Goal: Entertainment & Leisure: Consume media (video, audio)

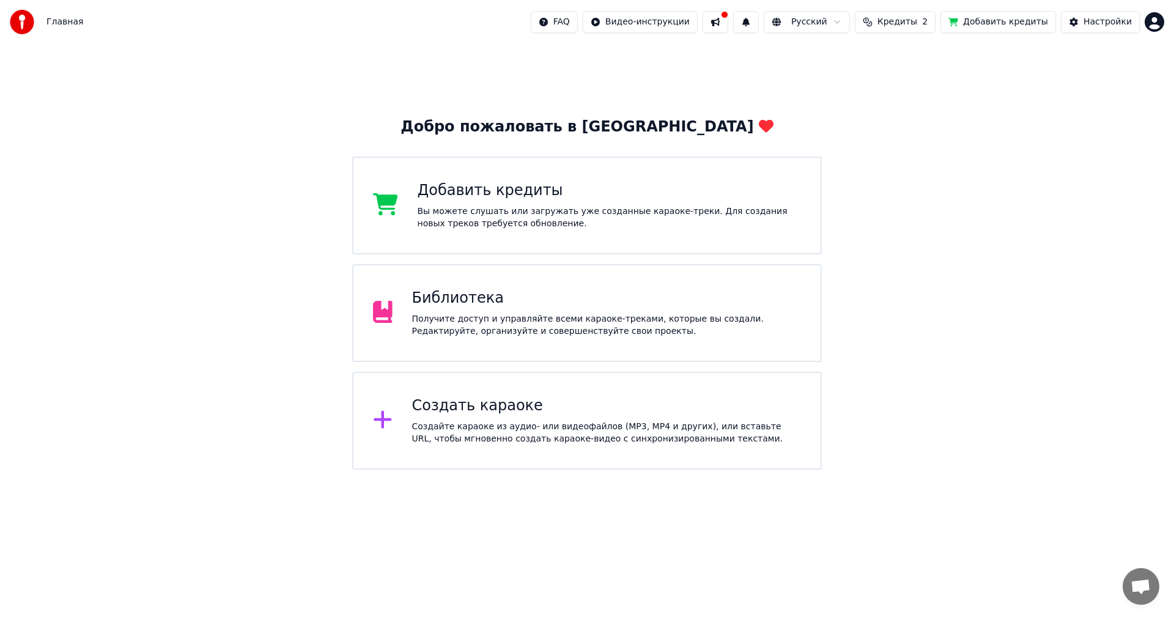
click at [641, 281] on div "Библиотека Получите доступ и управляйте всеми караоке-треками, которые вы созда…" at bounding box center [587, 313] width 470 height 98
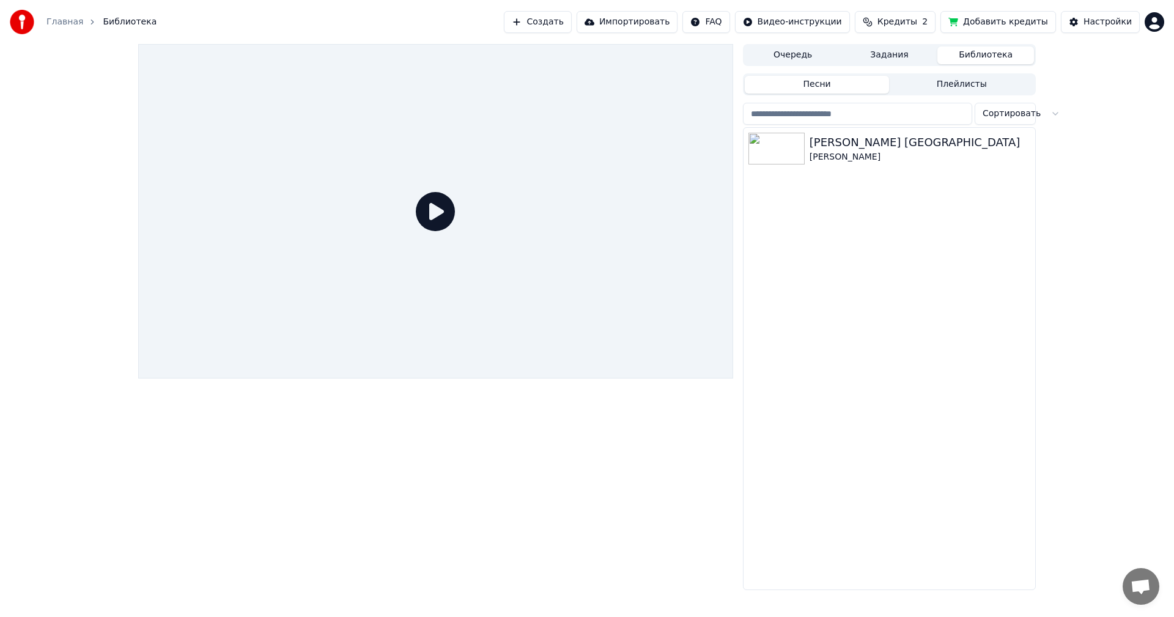
click at [436, 209] on icon at bounding box center [435, 211] width 39 height 39
click at [445, 224] on icon at bounding box center [435, 211] width 39 height 39
click at [853, 159] on div "[PERSON_NAME]" at bounding box center [914, 157] width 209 height 12
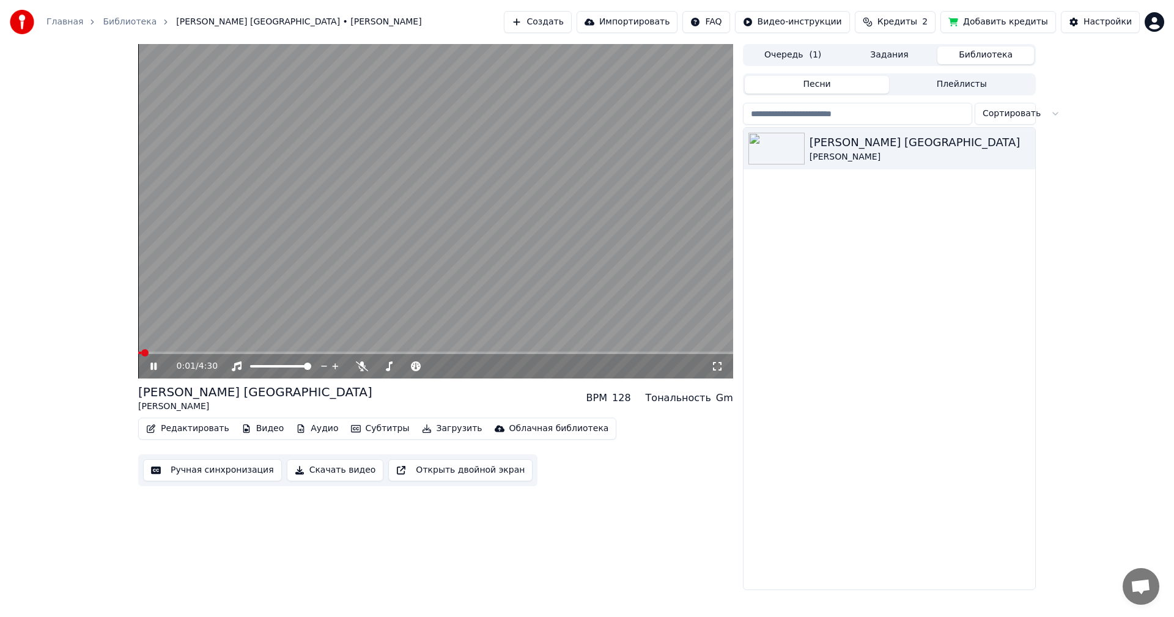
click at [155, 350] on video at bounding box center [435, 211] width 595 height 335
click at [150, 364] on icon at bounding box center [153, 366] width 7 height 9
click at [171, 352] on span at bounding box center [435, 353] width 595 height 2
click at [227, 352] on span at bounding box center [435, 353] width 595 height 2
click at [503, 240] on video at bounding box center [435, 211] width 595 height 335
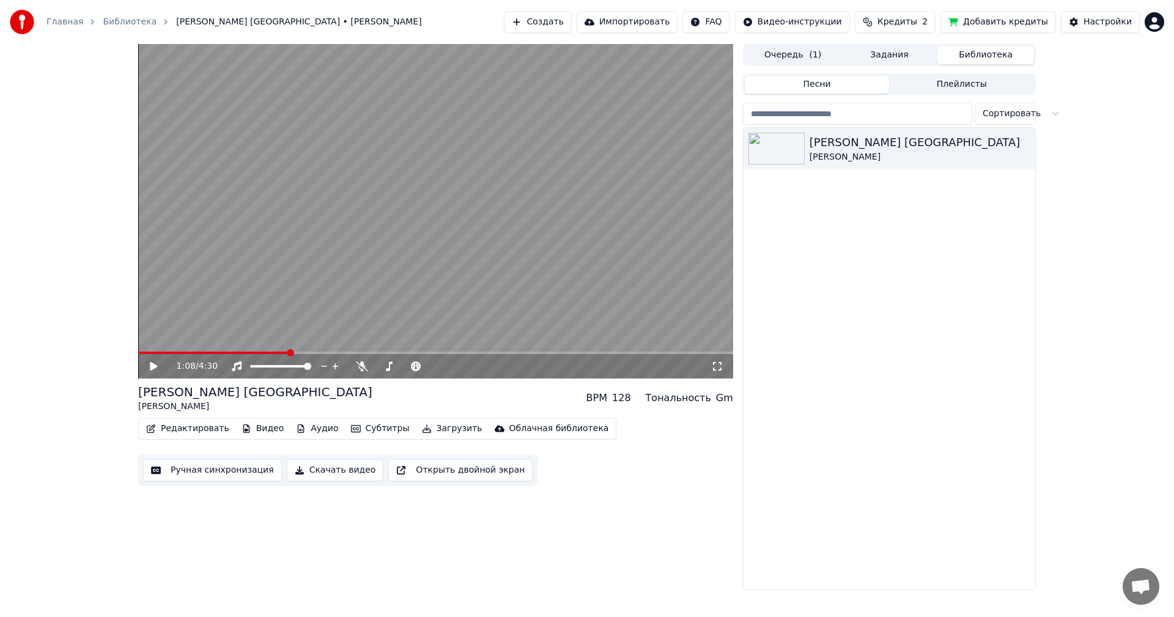
click at [534, 240] on video at bounding box center [435, 211] width 595 height 335
click at [467, 247] on video at bounding box center [435, 211] width 595 height 335
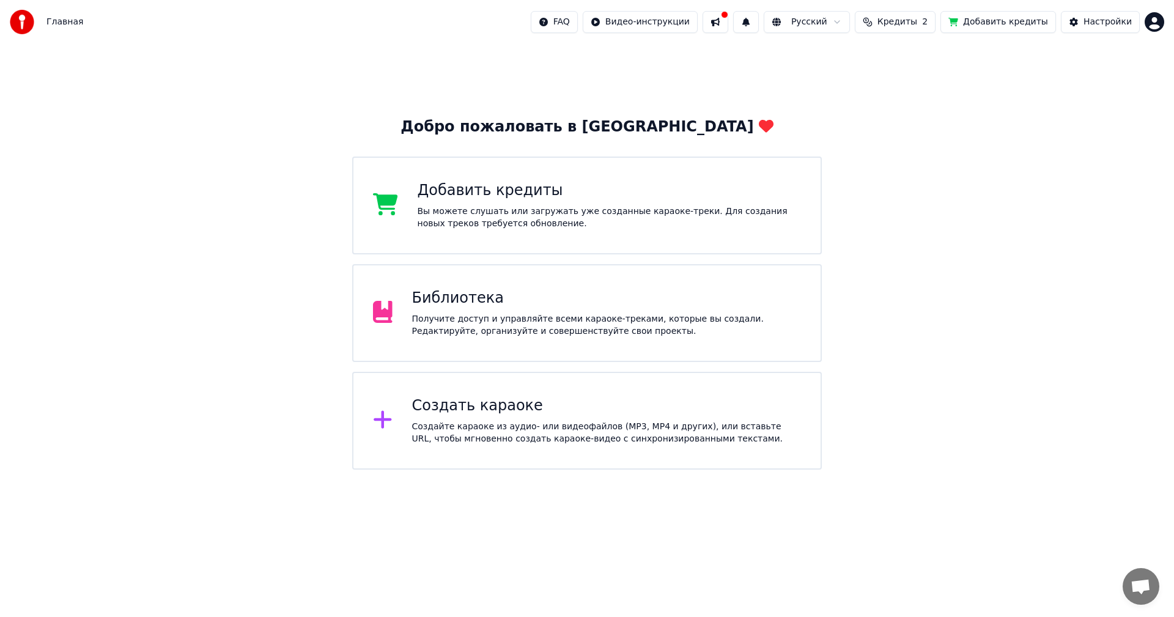
click at [49, 31] on div "Главная" at bounding box center [46, 22] width 73 height 24
click at [53, 23] on span "Главная" at bounding box center [64, 22] width 37 height 12
click at [484, 297] on div "Библиотека" at bounding box center [607, 299] width 390 height 20
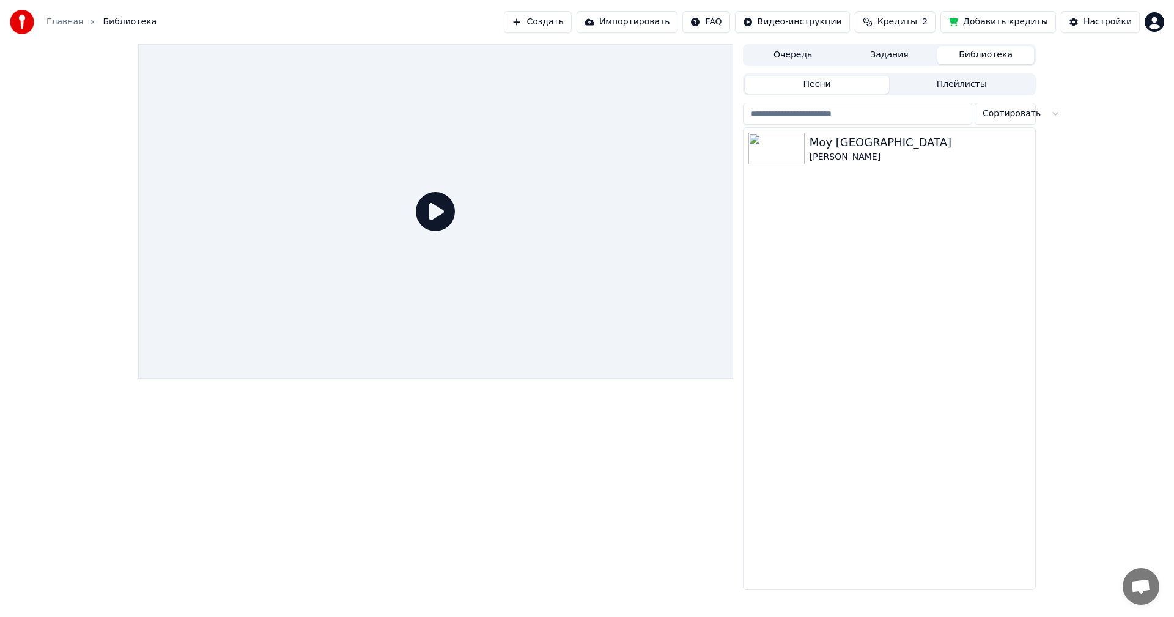
click at [415, 208] on div at bounding box center [435, 211] width 595 height 335
click at [744, 164] on div "Moy Kazakhstan [PERSON_NAME]" at bounding box center [890, 149] width 292 height 42
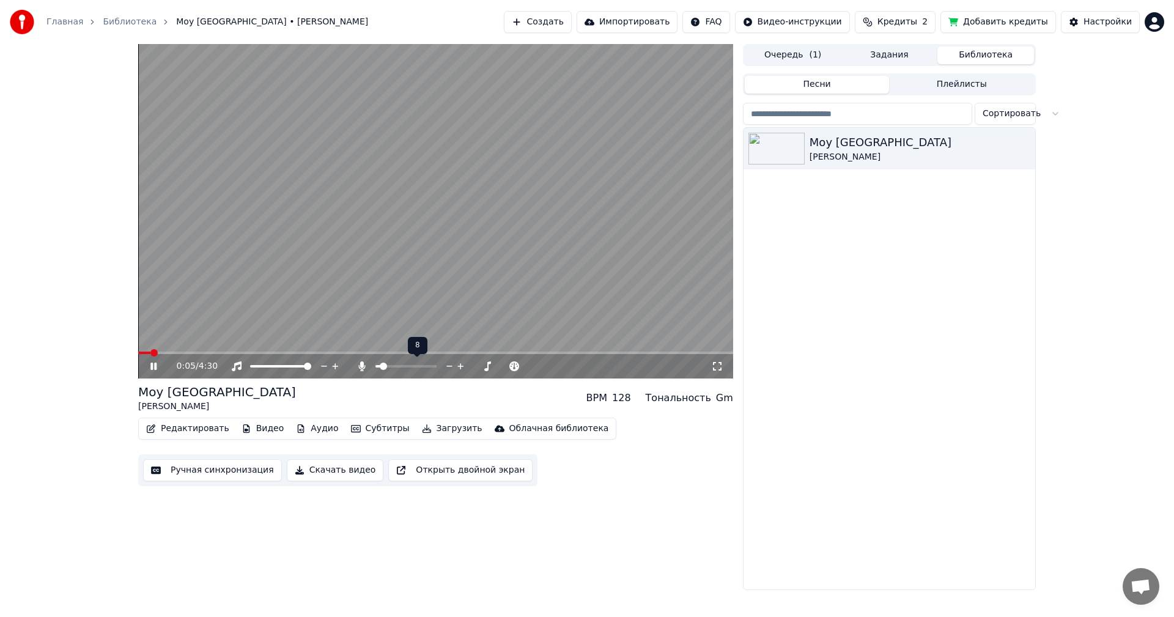
click at [380, 366] on span at bounding box center [383, 366] width 7 height 7
click at [223, 351] on video at bounding box center [435, 211] width 595 height 335
click at [251, 350] on video at bounding box center [435, 211] width 595 height 335
click at [251, 355] on div "0:07 / 4:30" at bounding box center [435, 366] width 595 height 24
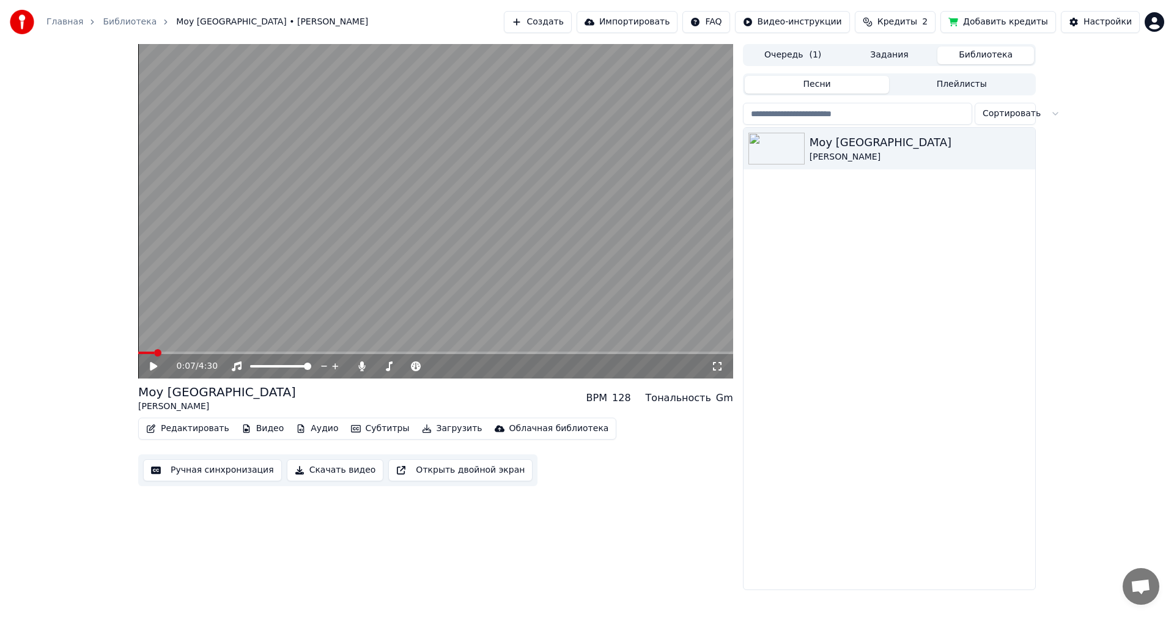
click at [246, 351] on video at bounding box center [435, 211] width 595 height 335
click at [247, 353] on span at bounding box center [435, 353] width 595 height 2
click at [375, 364] on span at bounding box center [378, 366] width 7 height 7
click at [433, 365] on span at bounding box center [432, 366] width 7 height 7
click at [460, 368] on span at bounding box center [459, 366] width 7 height 7
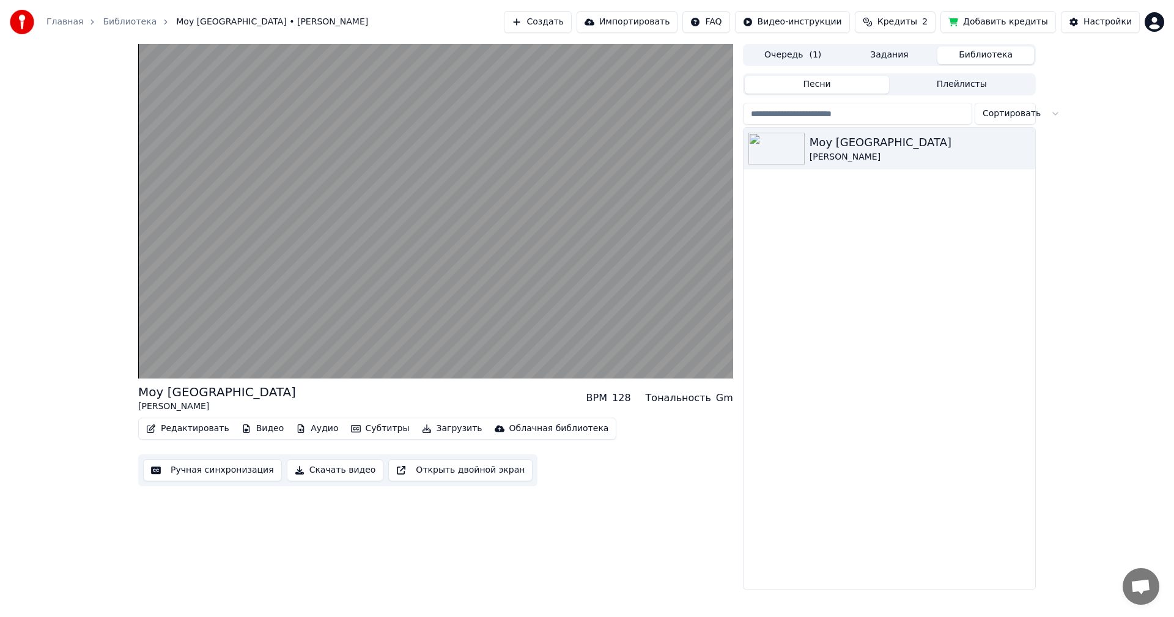
click at [256, 474] on button "Ручная синхронизация" at bounding box center [212, 470] width 139 height 22
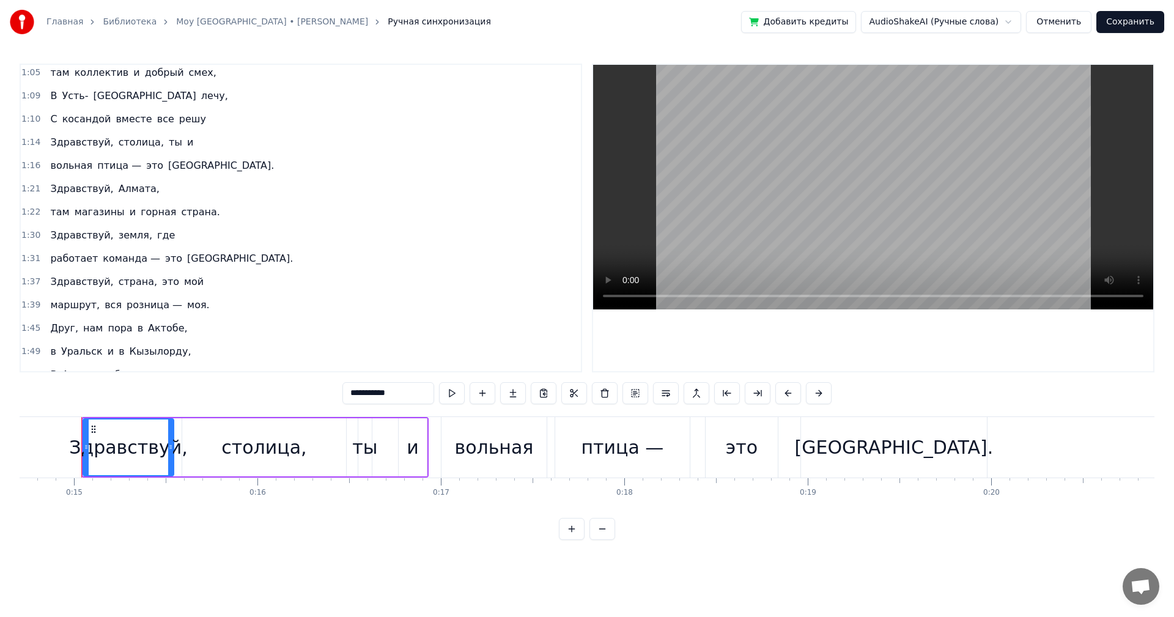
scroll to position [367, 0]
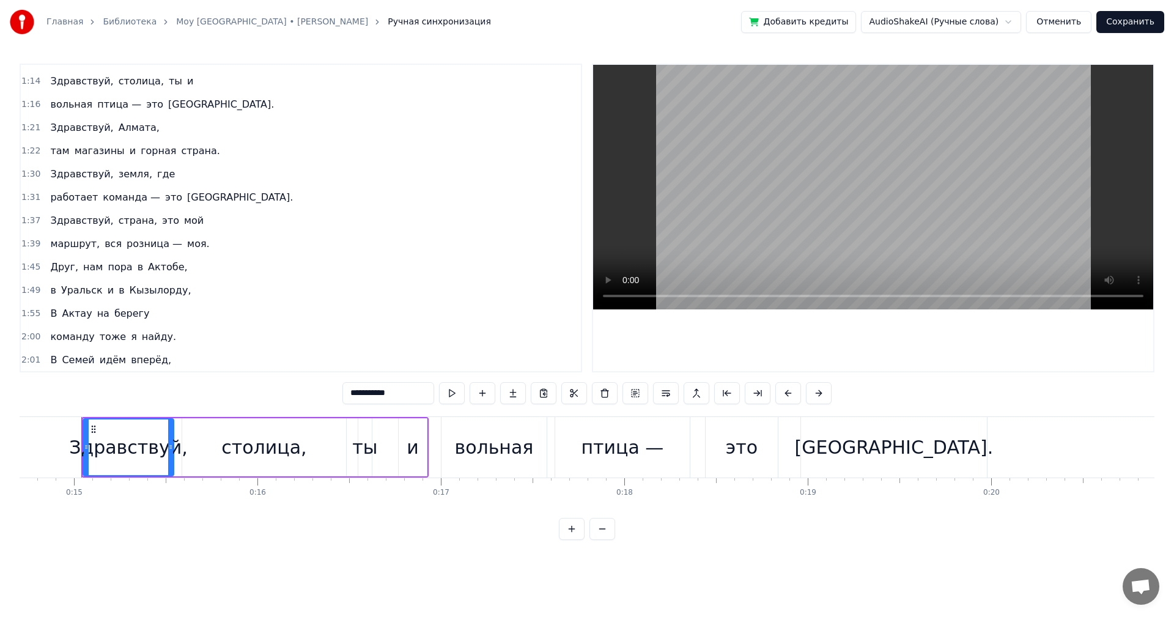
click at [59, 263] on span "Друг," at bounding box center [64, 267] width 31 height 14
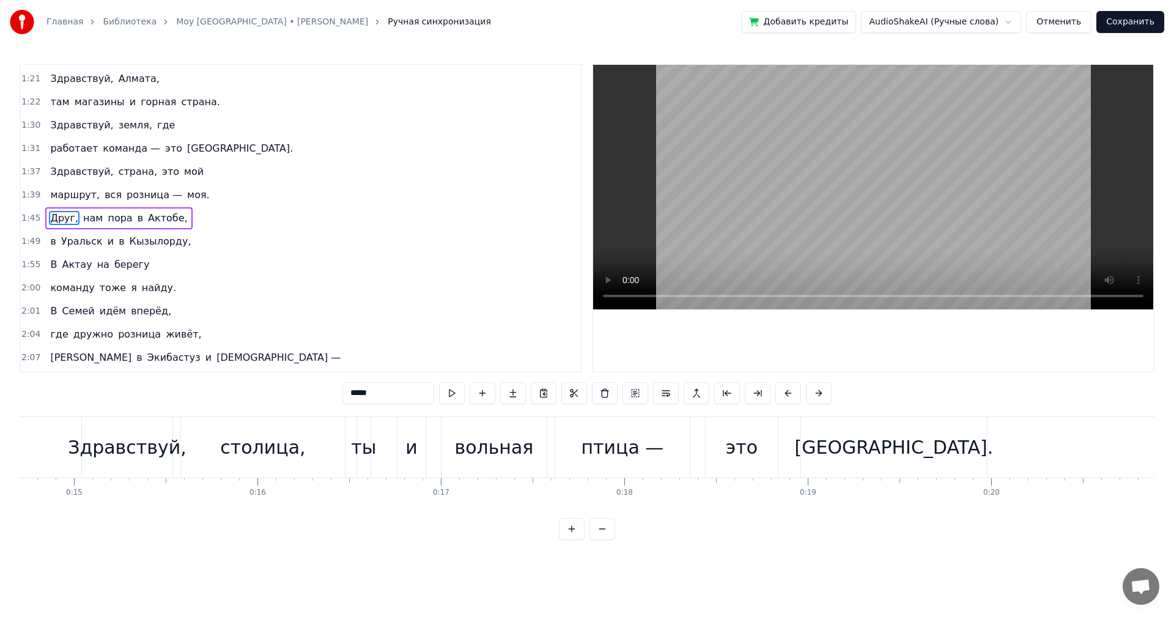
scroll to position [0, 19220]
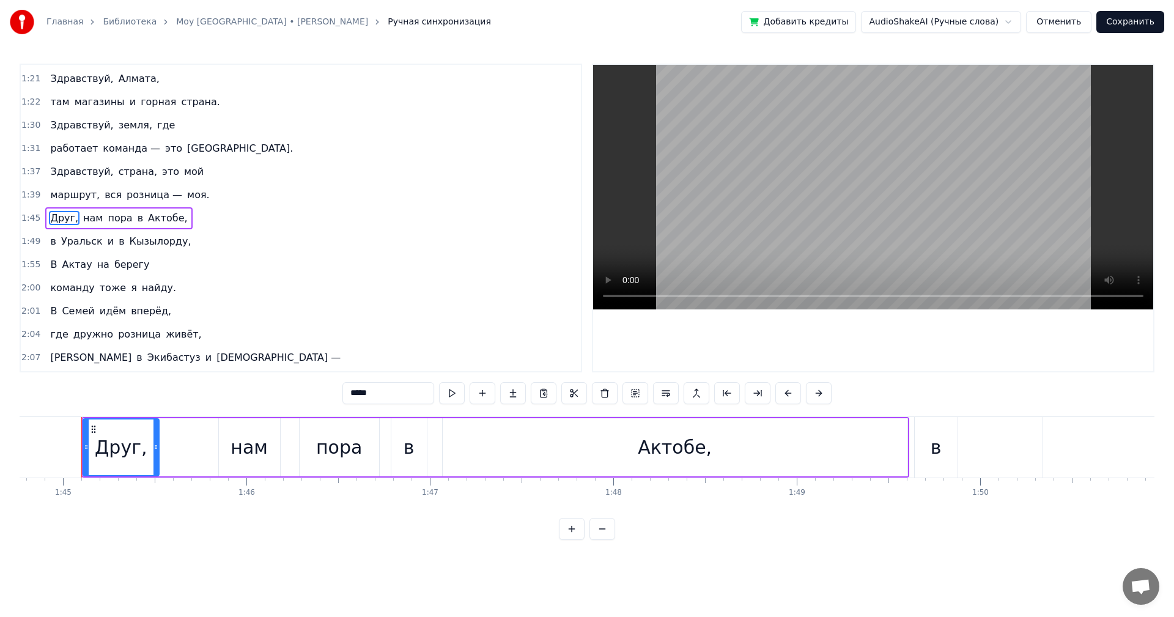
click at [108, 220] on span "пора" at bounding box center [119, 218] width 27 height 14
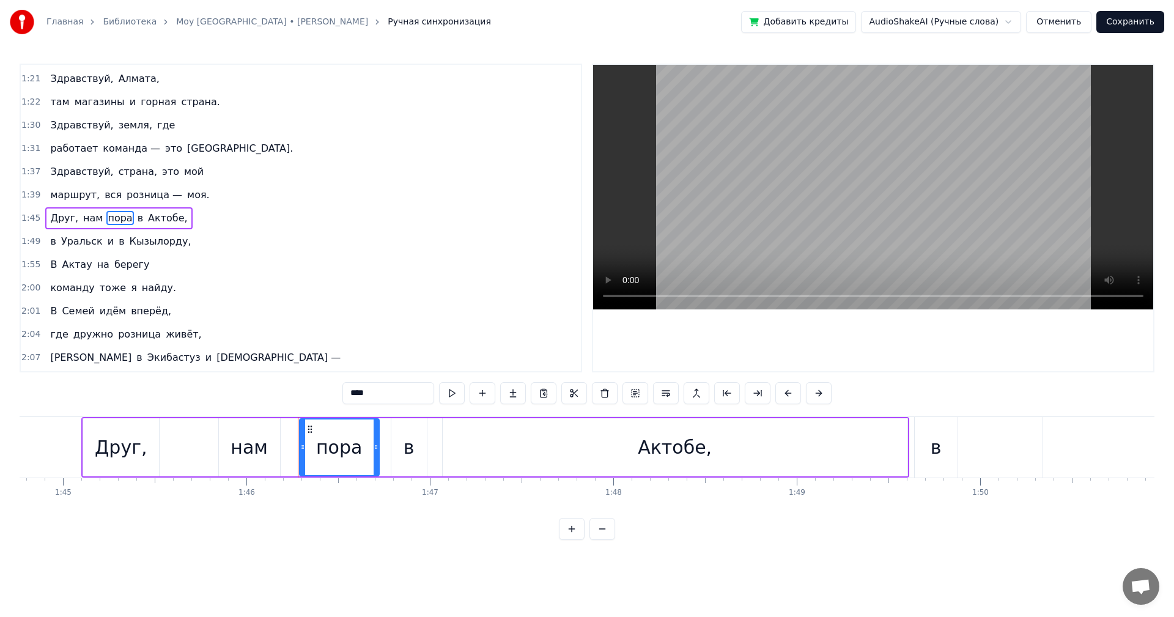
click at [147, 218] on span "Актобе," at bounding box center [168, 218] width 42 height 14
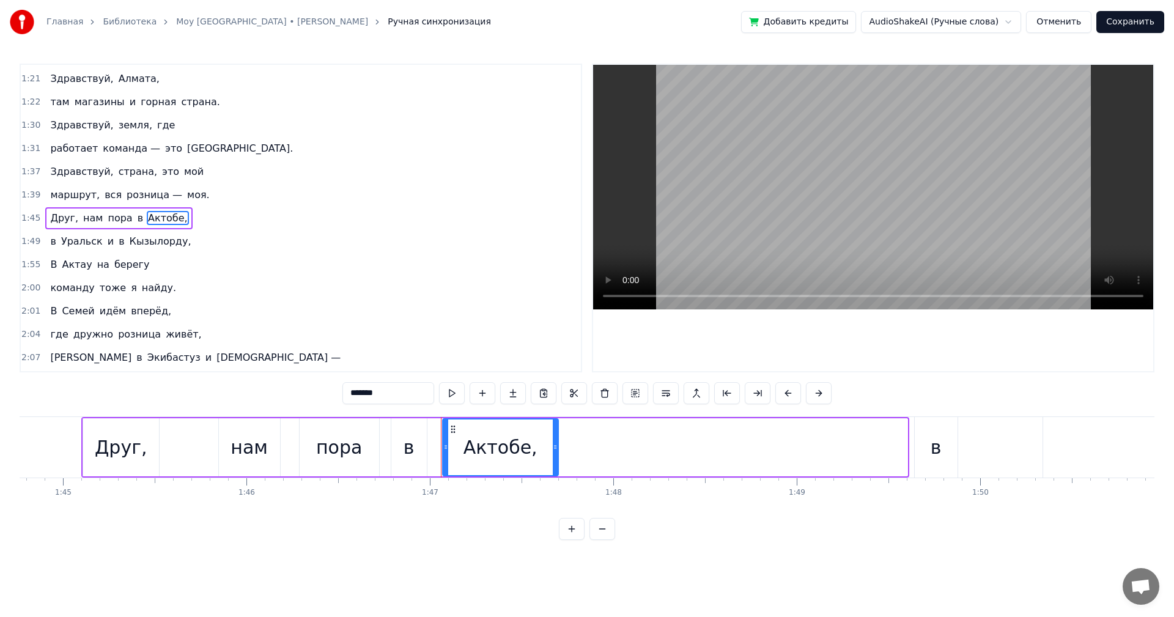
drag, startPoint x: 906, startPoint y: 442, endPoint x: 556, endPoint y: 438, distance: 349.2
click at [556, 438] on div at bounding box center [555, 448] width 5 height 56
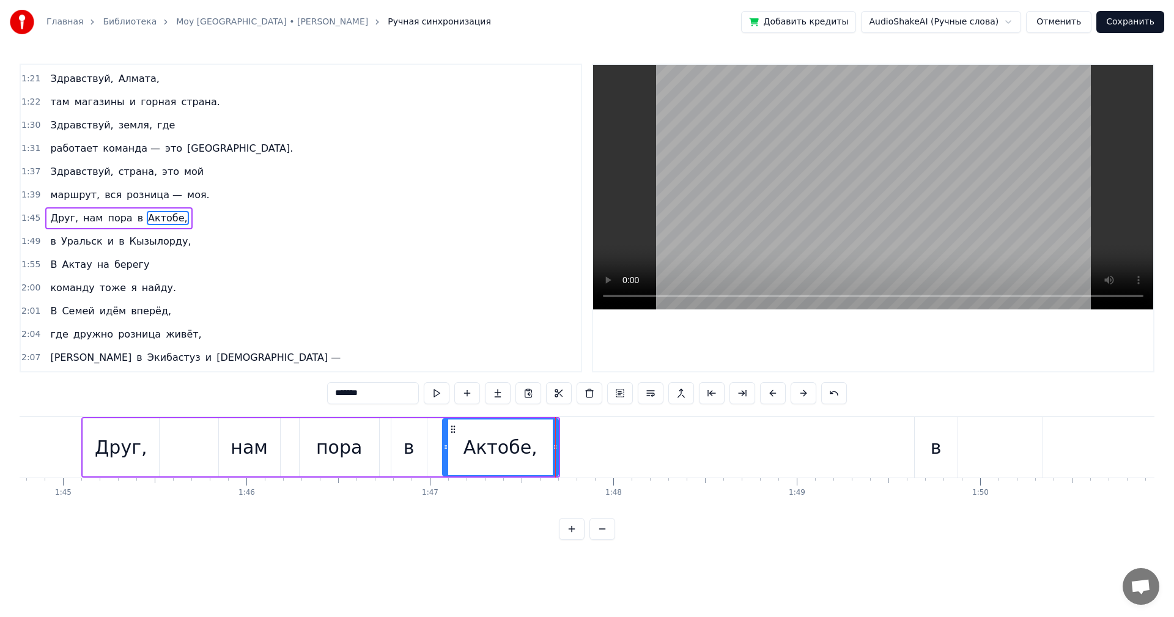
click at [132, 442] on div "Друг," at bounding box center [121, 448] width 53 height 28
type input "*****"
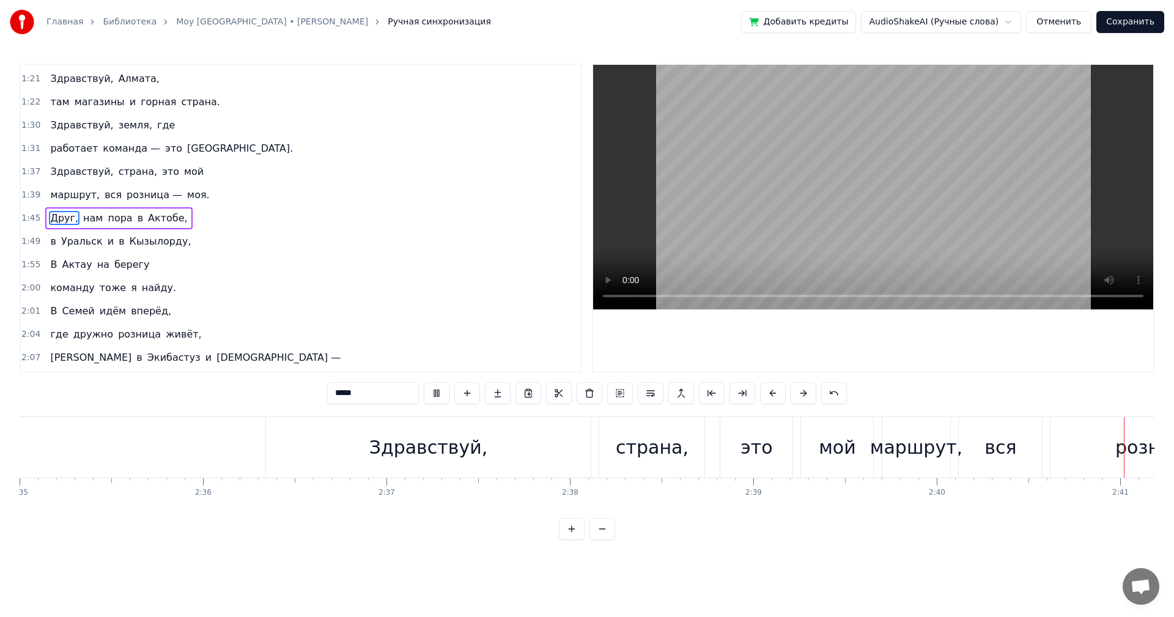
scroll to position [0, 29460]
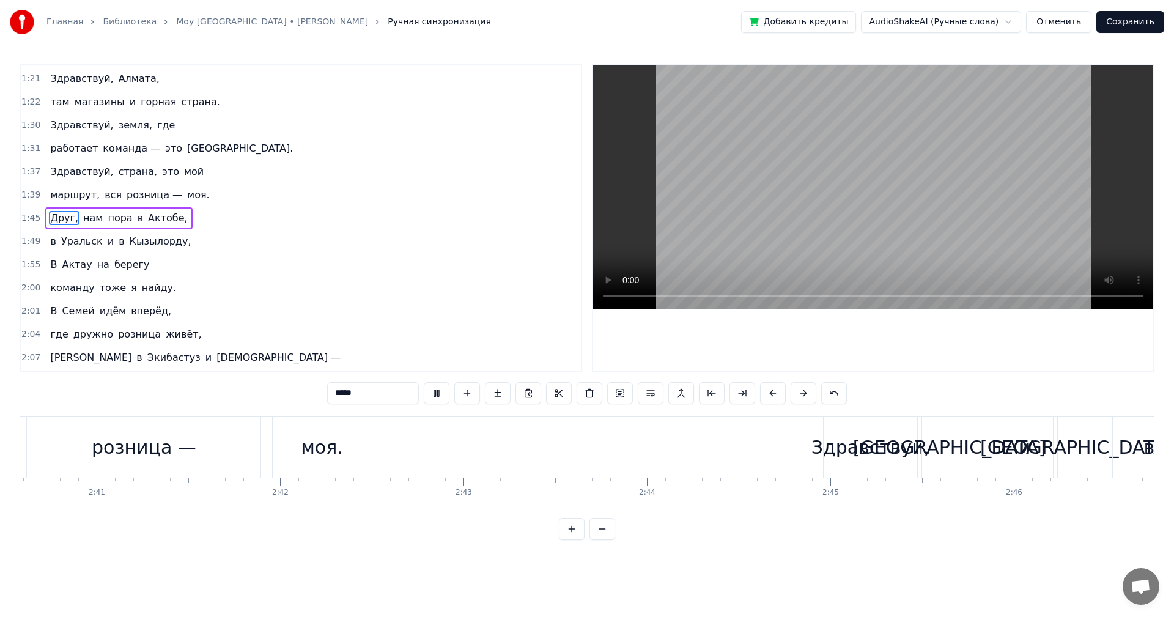
click at [238, 21] on link "Moy [GEOGRAPHIC_DATA] • [PERSON_NAME]" at bounding box center [272, 22] width 192 height 12
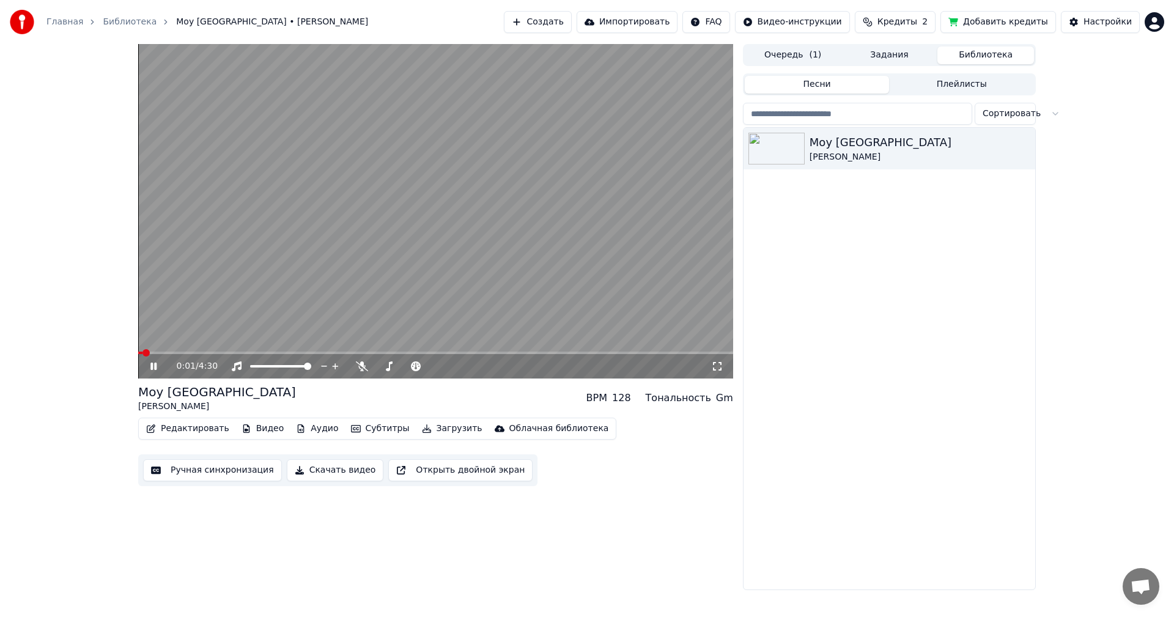
click at [571, 28] on button "Создать" at bounding box center [537, 22] width 67 height 22
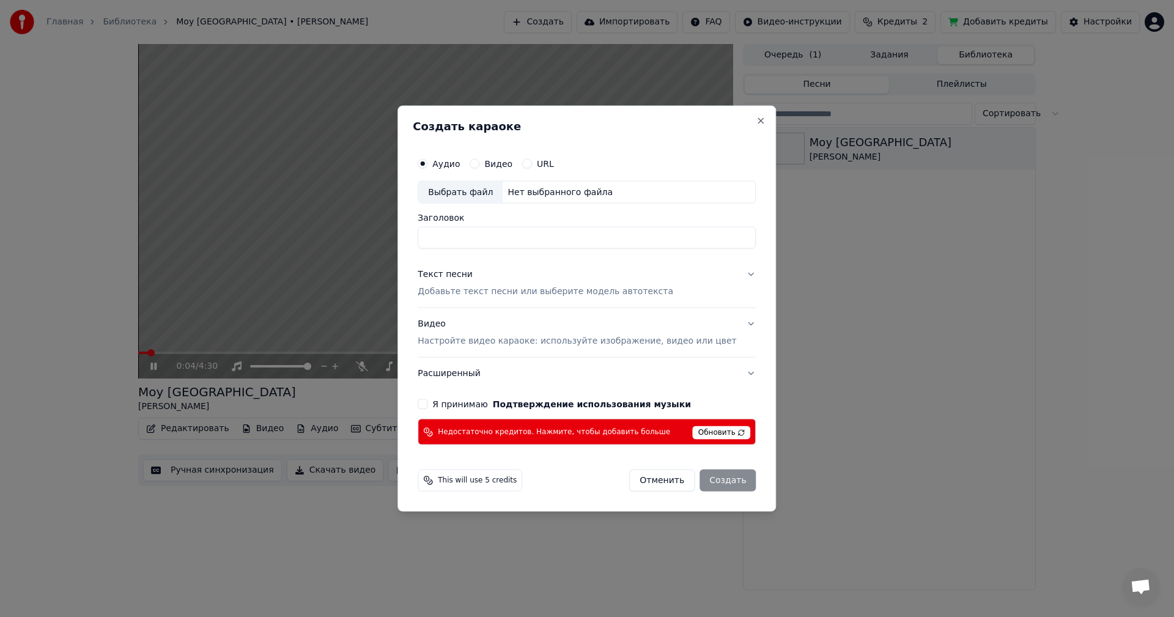
click at [706, 437] on span "Обновить" at bounding box center [722, 432] width 58 height 13
click at [650, 484] on button "Отменить" at bounding box center [661, 481] width 65 height 22
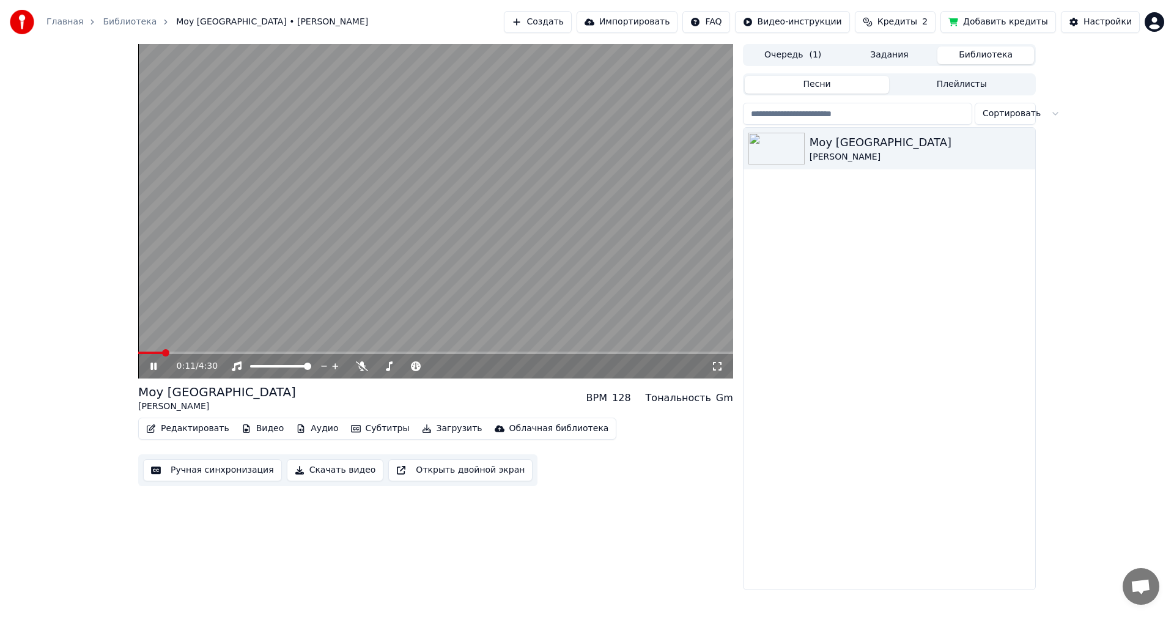
click at [594, 286] on video at bounding box center [435, 211] width 595 height 335
click at [1151, 29] on html "Главная Библиотека Moy [GEOGRAPHIC_DATA] • Serik Musalimov Создать Импортироват…" at bounding box center [587, 308] width 1174 height 617
click at [1096, 131] on div "Выйти" at bounding box center [1100, 141] width 141 height 20
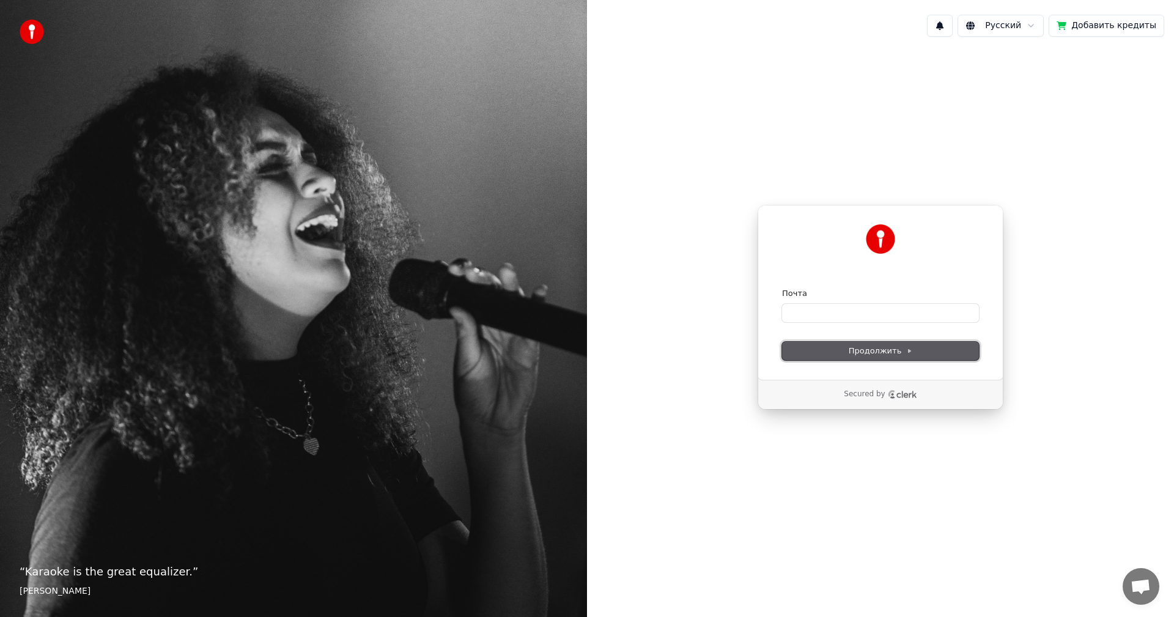
click at [887, 353] on span "Продолжить" at bounding box center [881, 351] width 64 height 11
click at [869, 317] on input "Почта" at bounding box center [880, 313] width 197 height 18
click at [1062, 288] on div "Продолжить с помощью Google или Почта * Продолжить Secured by" at bounding box center [880, 307] width 587 height 522
click at [920, 355] on button "Продолжить" at bounding box center [880, 351] width 197 height 18
click at [929, 306] on input "*" at bounding box center [880, 313] width 197 height 18
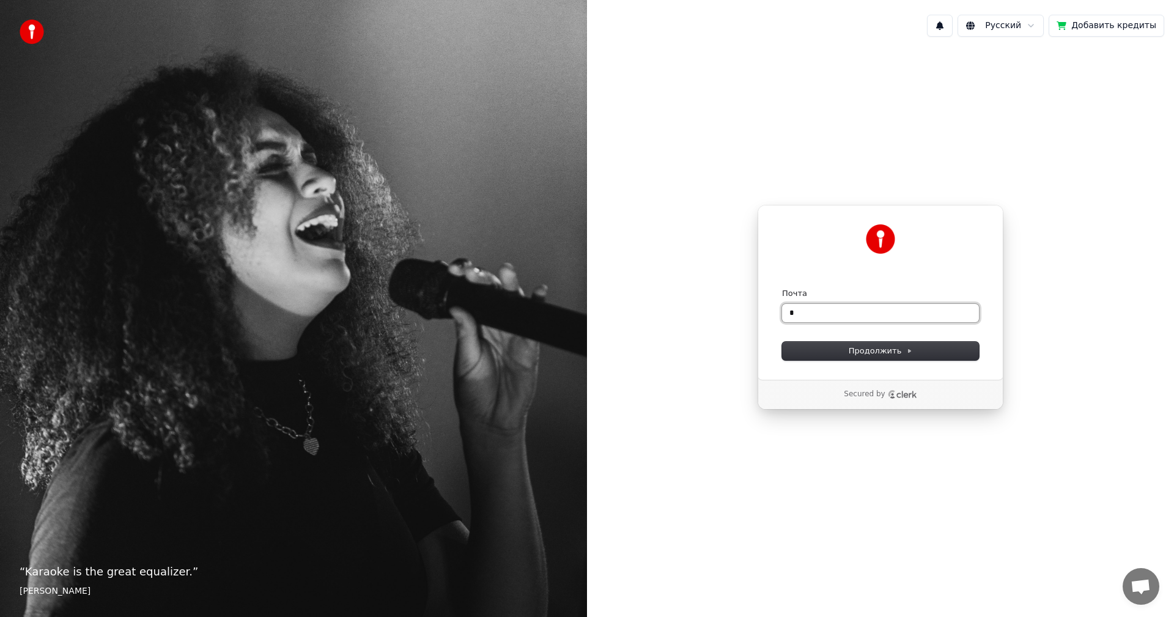
type input "*"
click at [782, 288] on button "submit" at bounding box center [782, 288] width 0 height 0
type input "**********"
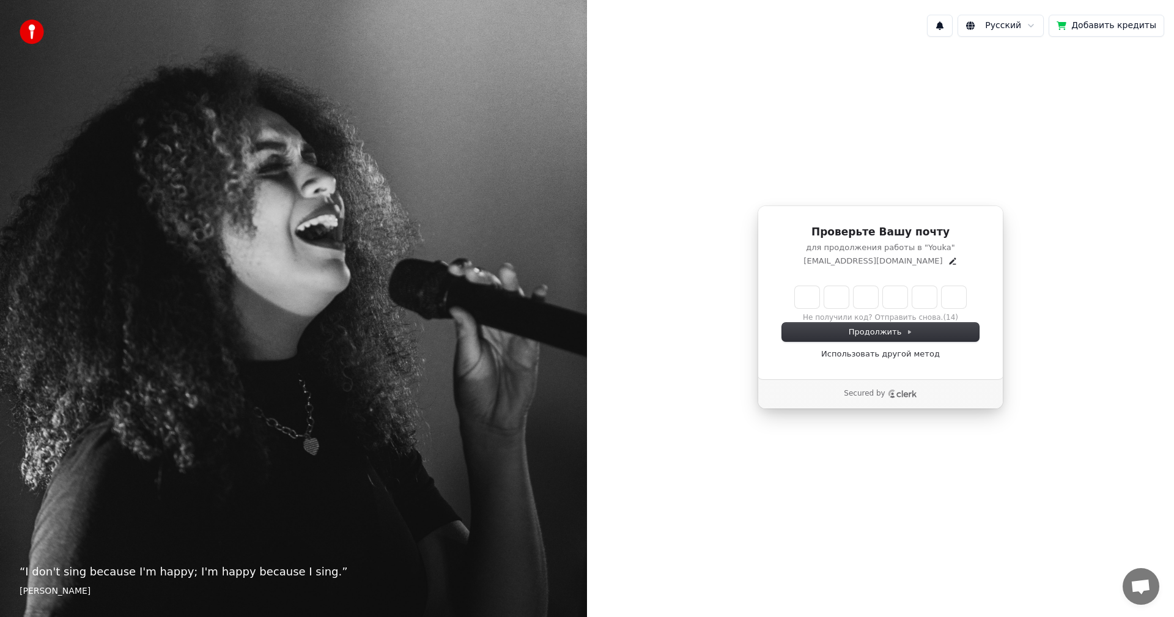
click at [810, 297] on input "Enter verification code" at bounding box center [880, 297] width 171 height 22
type input "******"
